Goal: Task Accomplishment & Management: Use online tool/utility

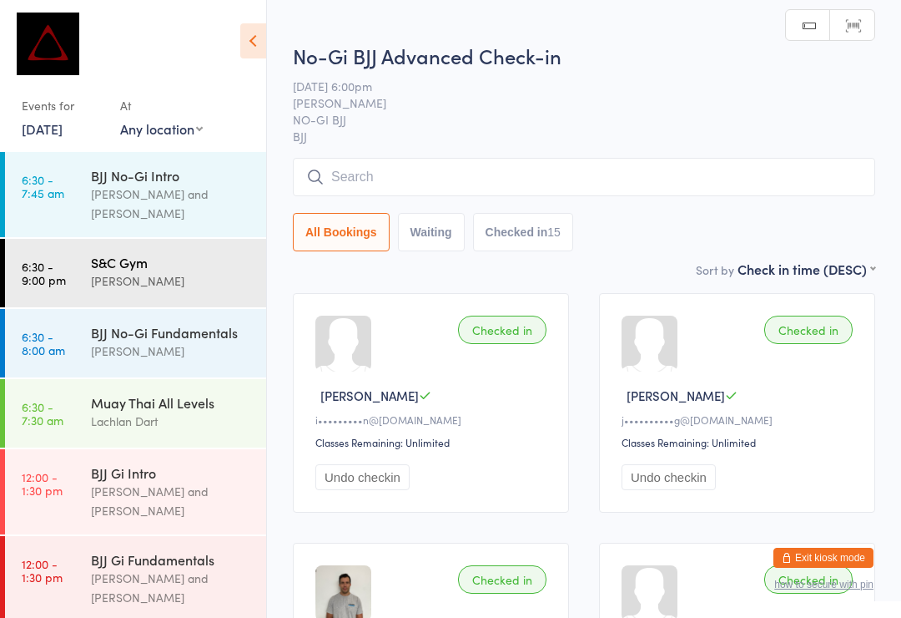
click at [110, 271] on div "[PERSON_NAME]" at bounding box center [171, 280] width 161 height 19
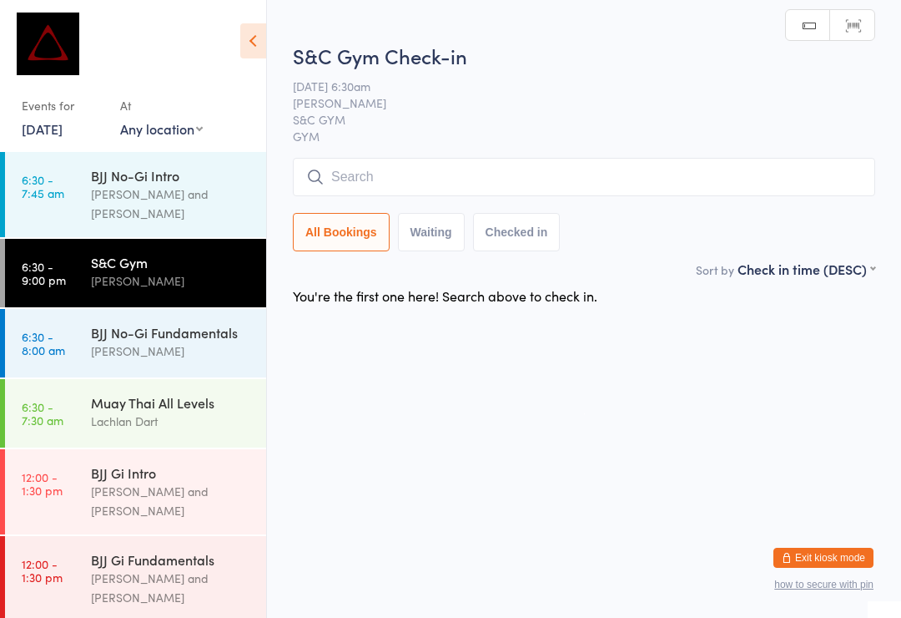
click at [429, 182] on input "search" at bounding box center [584, 177] width 583 height 38
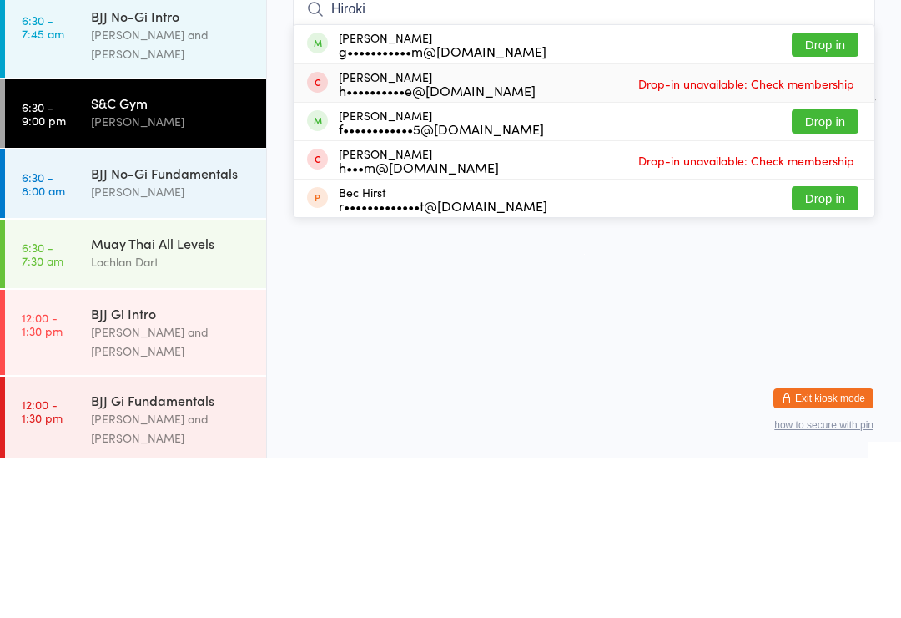
type input "Hiroki"
click at [610, 224] on div "[PERSON_NAME] h••••••••••e@[DOMAIN_NAME] Drop-in unavailable: Check membership" at bounding box center [584, 243] width 581 height 38
type input "Hiroki"
click at [430, 204] on div "g•••••••••••m@[DOMAIN_NAME]" at bounding box center [443, 210] width 208 height 13
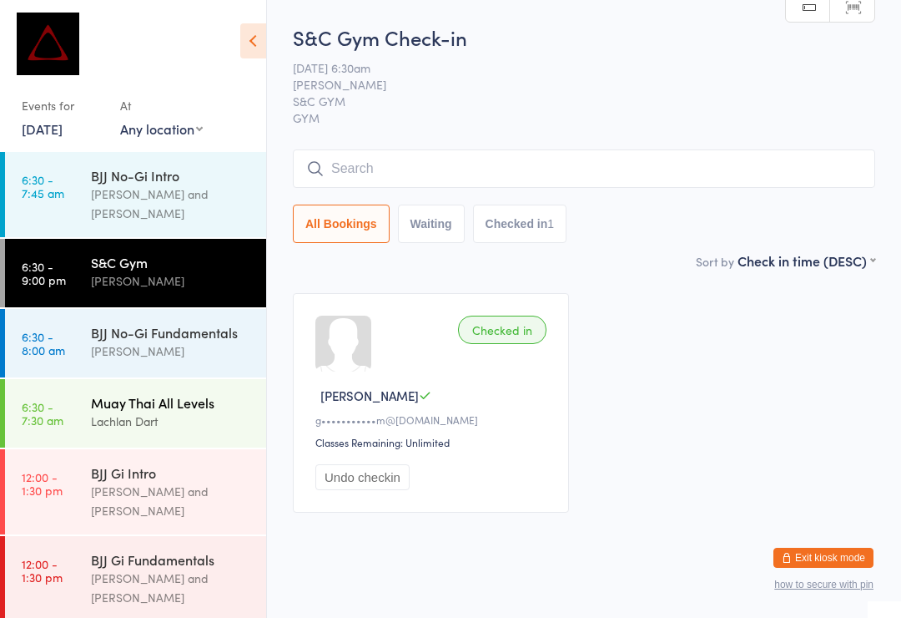
click at [126, 393] on div "Muay Thai All Levels" at bounding box center [171, 402] width 161 height 18
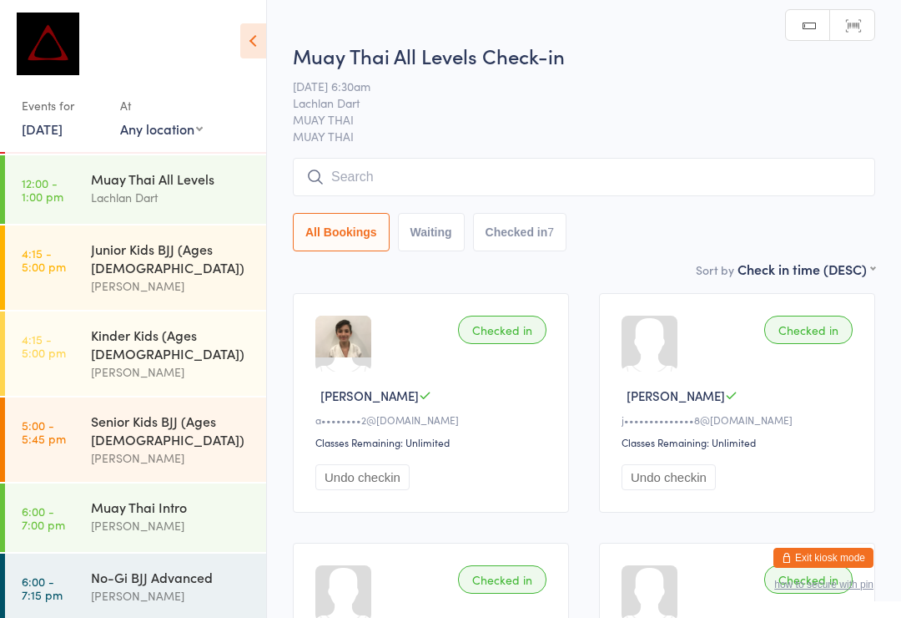
scroll to position [489, 0]
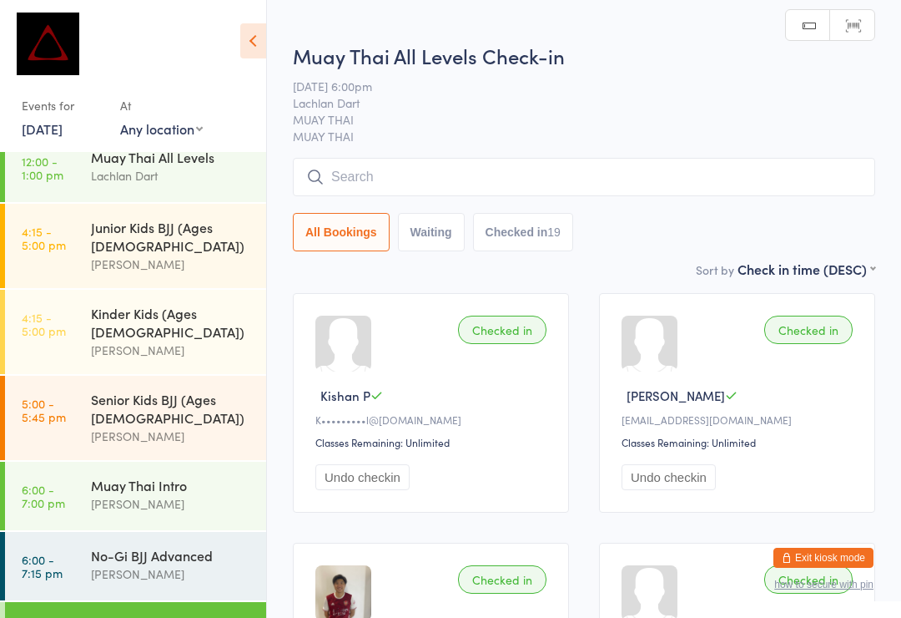
click at [401, 194] on input "search" at bounding box center [584, 177] width 583 height 38
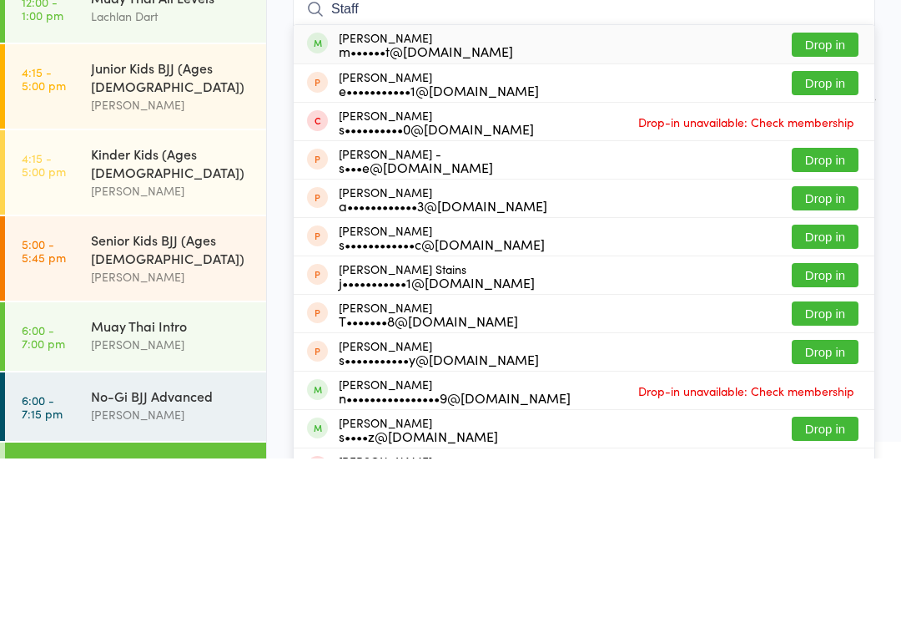
type input "Staff"
click at [813, 192] on button "Drop in" at bounding box center [825, 204] width 67 height 24
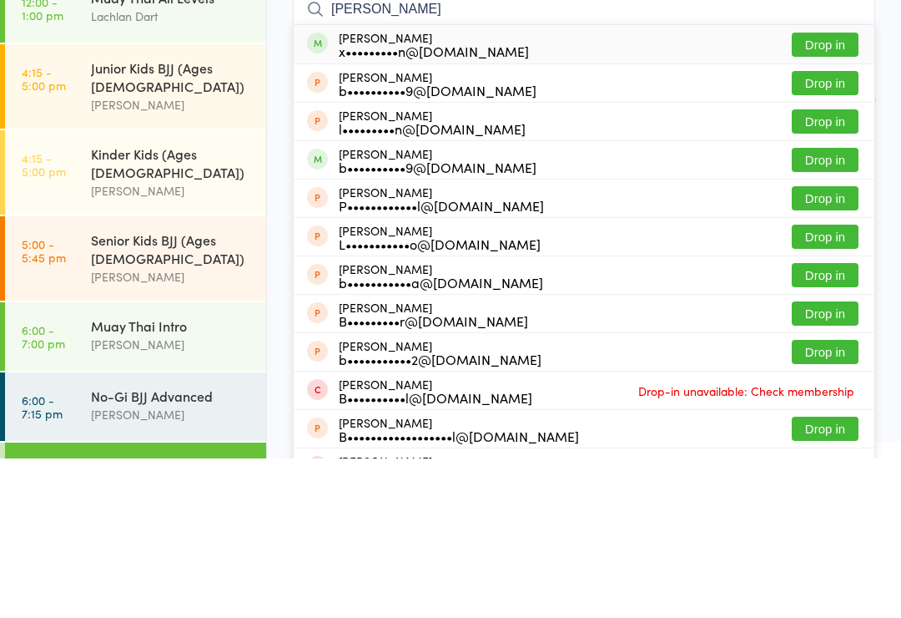
type input "[PERSON_NAME]"
click at [819, 192] on button "Drop in" at bounding box center [825, 204] width 67 height 24
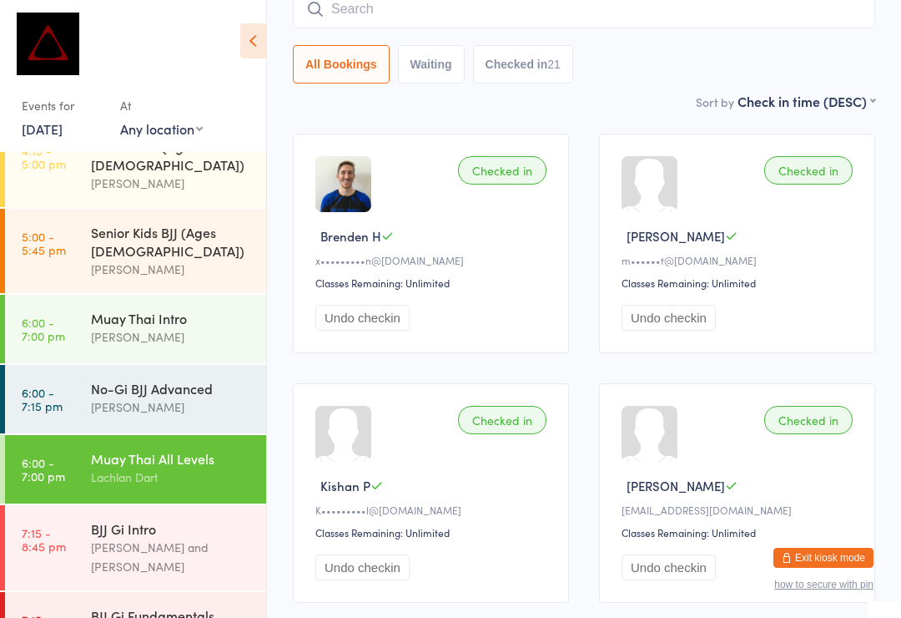
scroll to position [656, 0]
click at [111, 538] on div "[PERSON_NAME] and [PERSON_NAME]" at bounding box center [171, 557] width 161 height 38
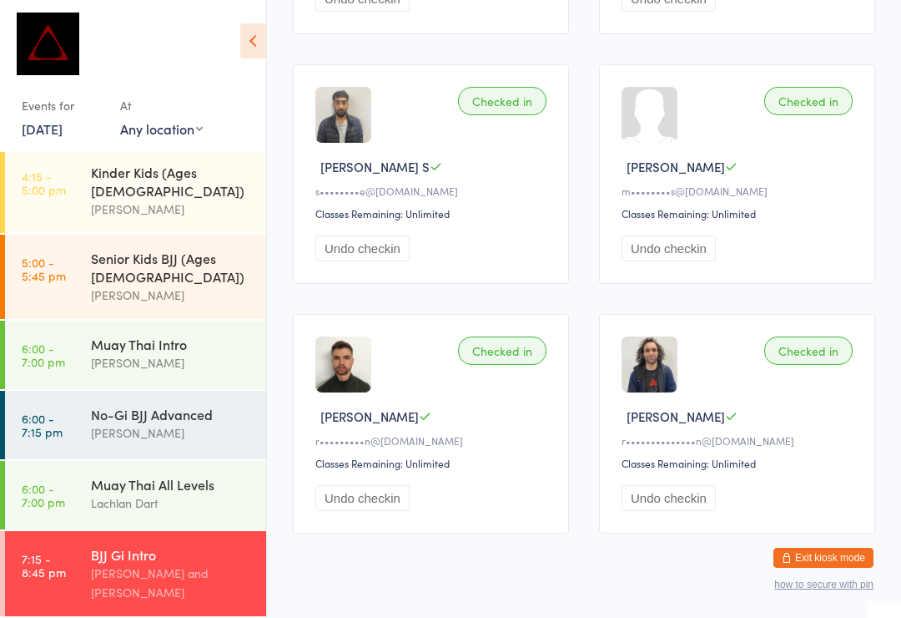
scroll to position [1016, 0]
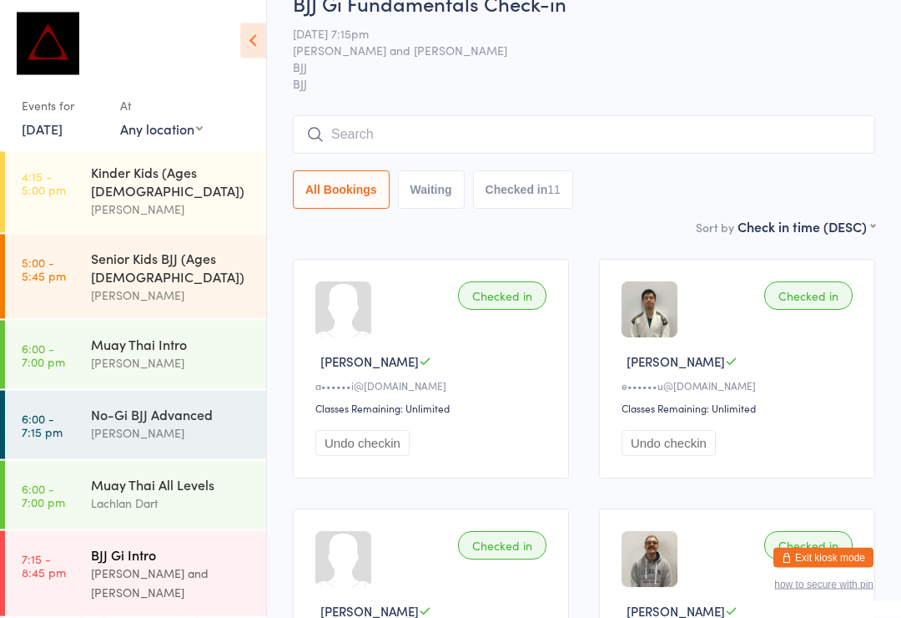
scroll to position [34, 0]
click at [124, 545] on div "BJJ Gi Intro" at bounding box center [171, 554] width 161 height 18
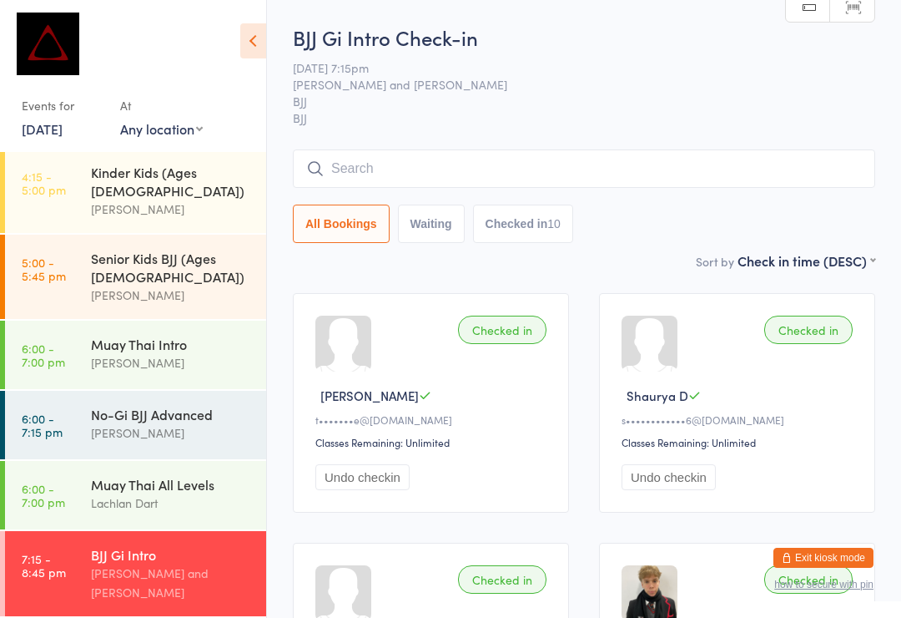
click at [524, 163] on input "search" at bounding box center [584, 168] width 583 height 38
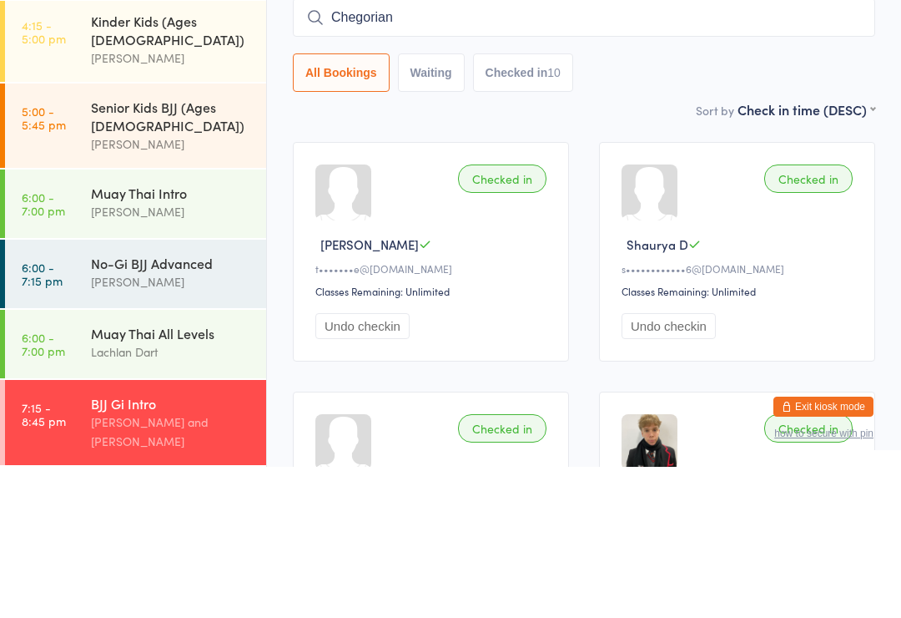
type input "Chegorian"
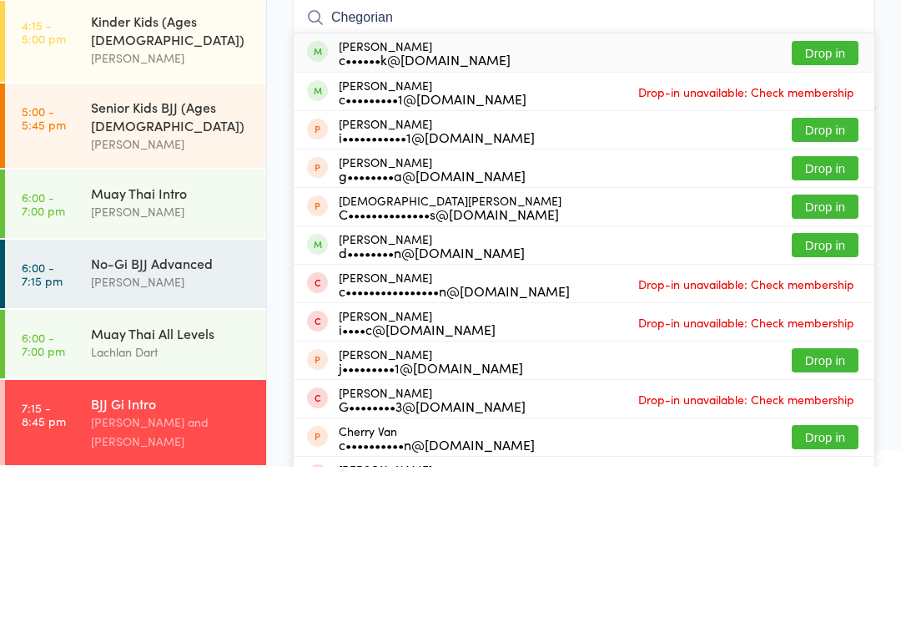
click at [825, 192] on button "Drop in" at bounding box center [825, 204] width 67 height 24
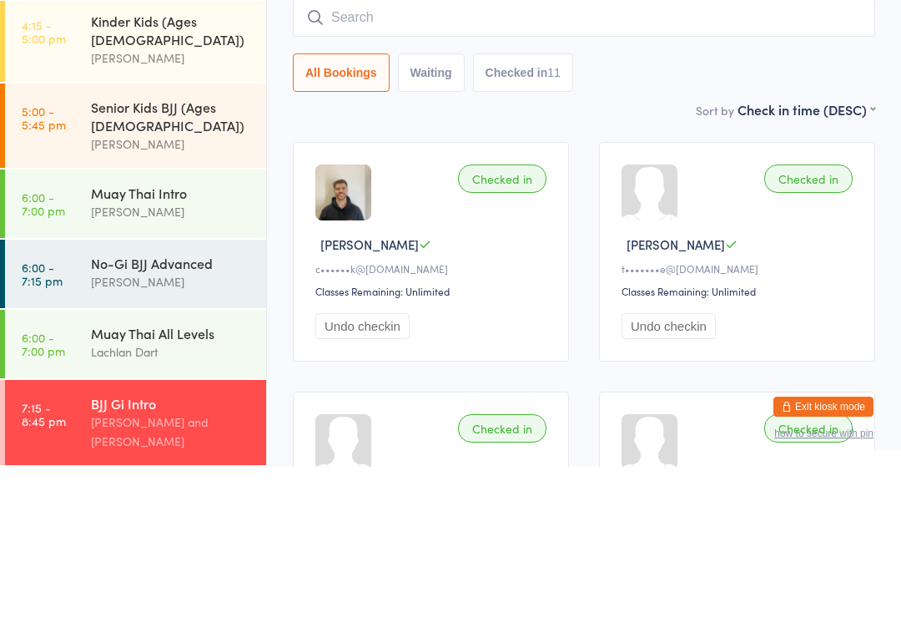
click at [455, 293] on div "Checked in [PERSON_NAME] c••••••k@[DOMAIN_NAME] Classes Remaining: Unlimited Un…" at bounding box center [431, 403] width 276 height 220
